Goal: Find specific page/section: Find specific page/section

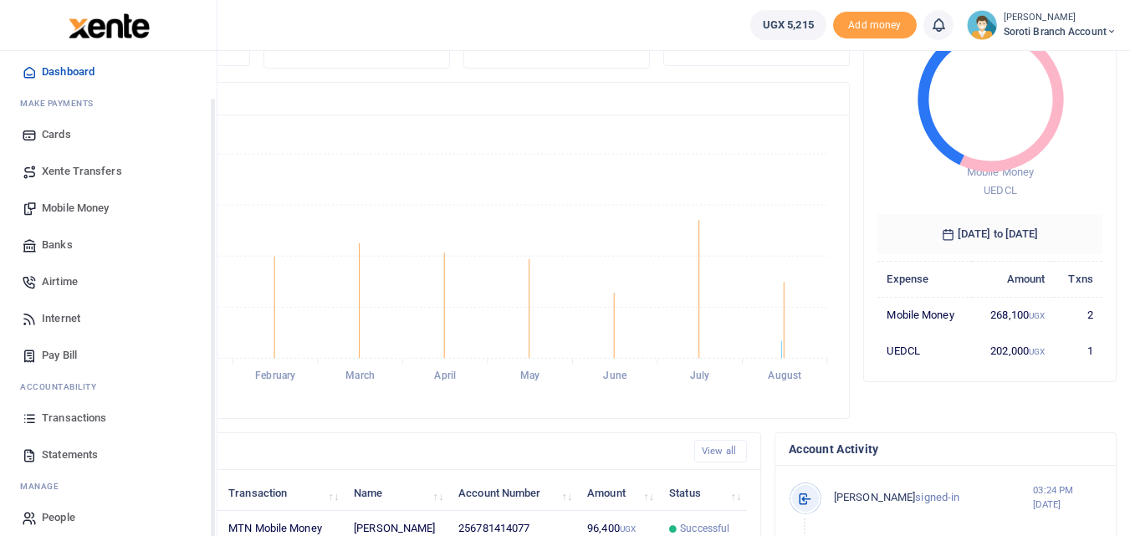
scroll to position [60, 0]
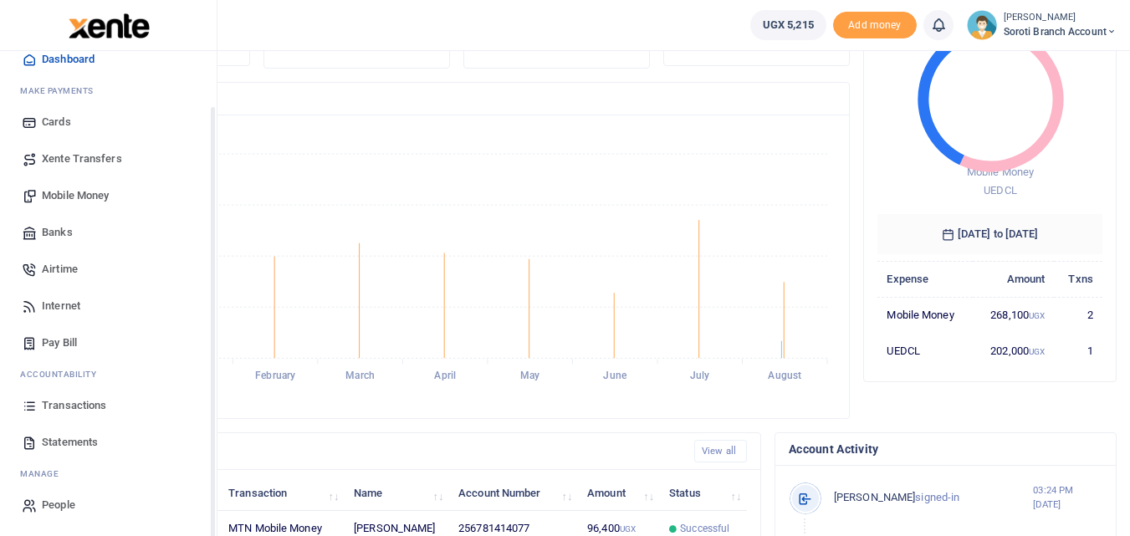
click at [53, 395] on link "Transactions" at bounding box center [108, 405] width 190 height 37
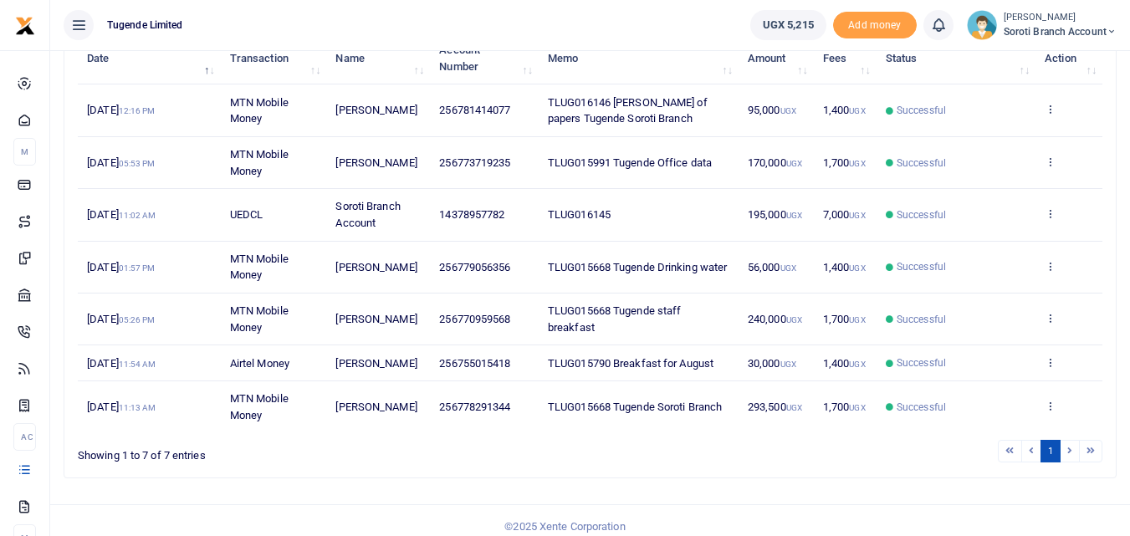
scroll to position [230, 0]
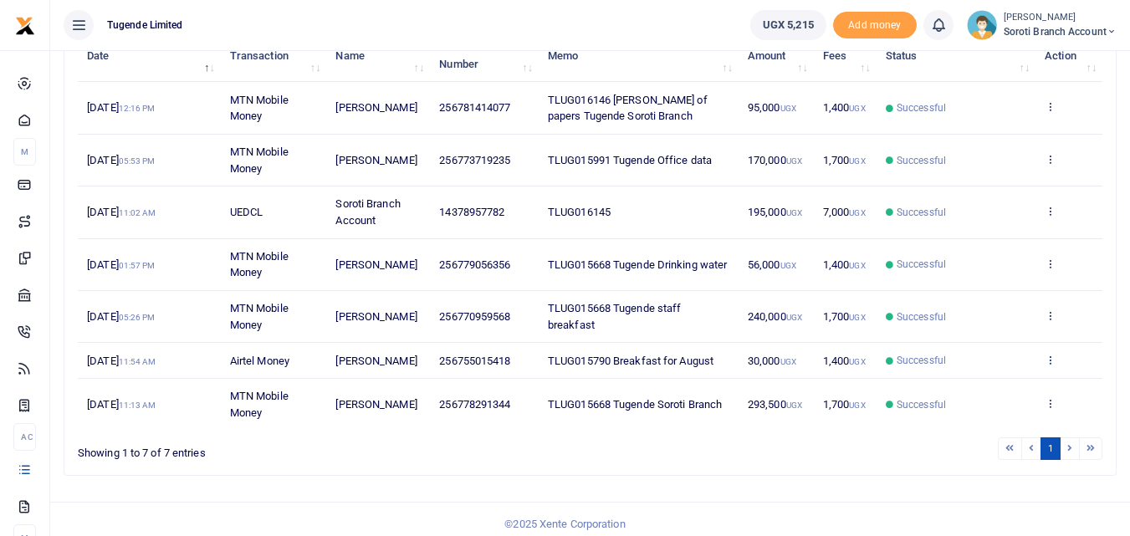
click at [1050, 365] on icon at bounding box center [1050, 360] width 11 height 12
click at [973, 381] on link "View details" at bounding box center [988, 386] width 132 height 23
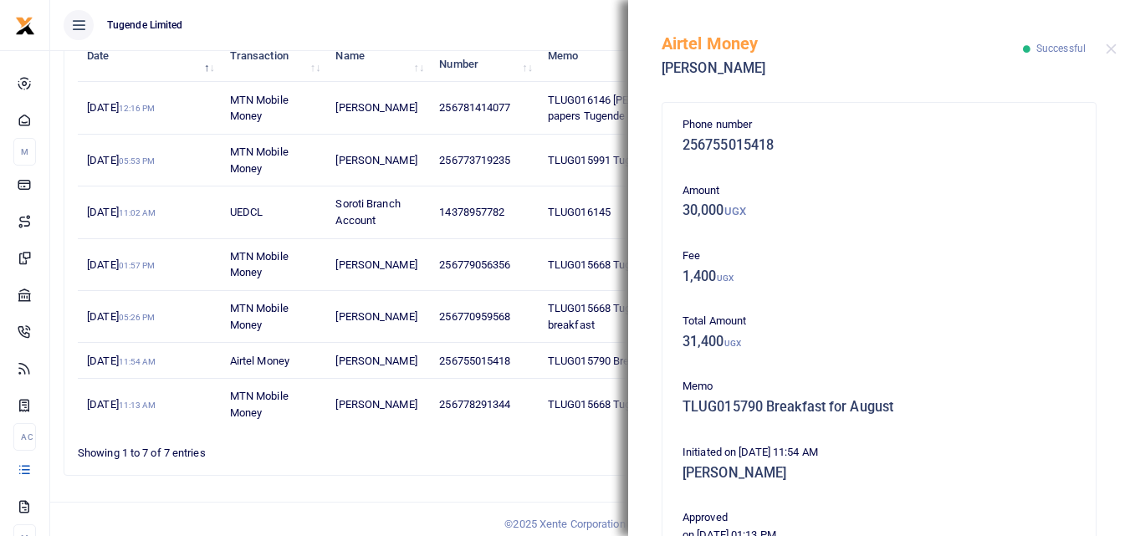
scroll to position [419, 0]
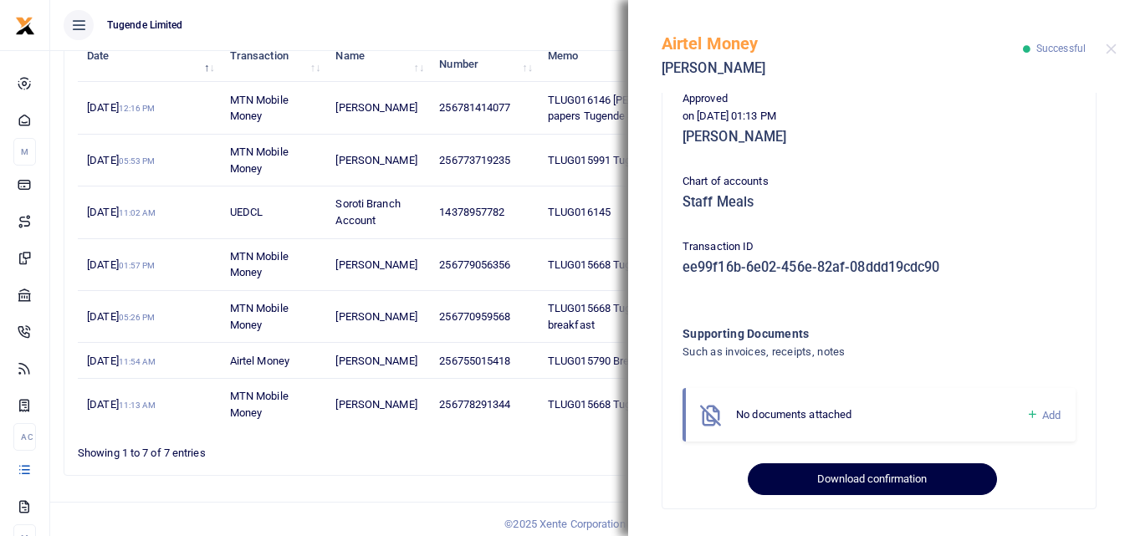
click at [870, 468] on button "Download confirmation" at bounding box center [872, 479] width 248 height 32
